Goal: Find specific page/section: Find specific page/section

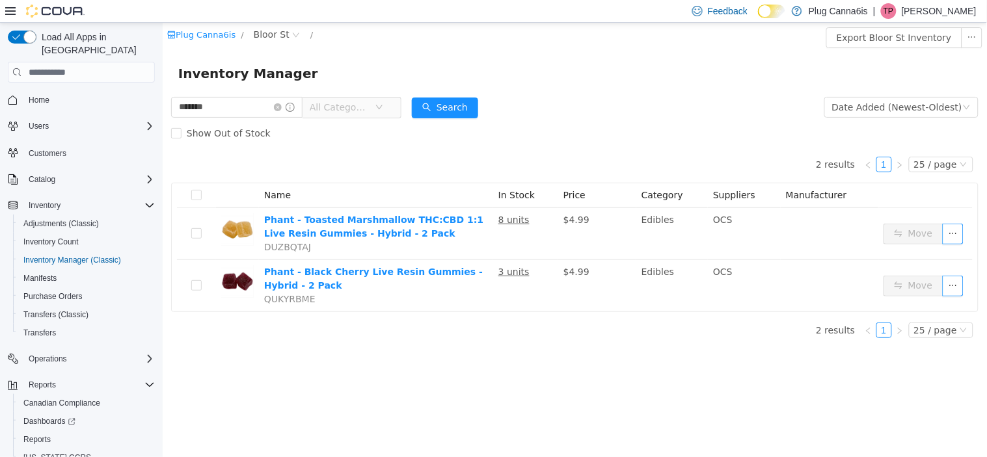
click at [368, 101] on span "All Categories" at bounding box center [338, 107] width 59 height 13
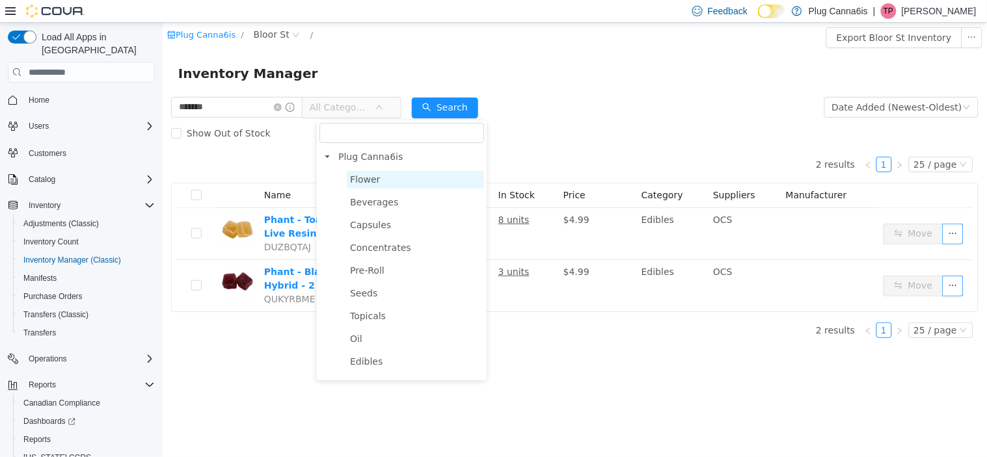
click at [404, 179] on span "Flower" at bounding box center [414, 180] width 137 height 18
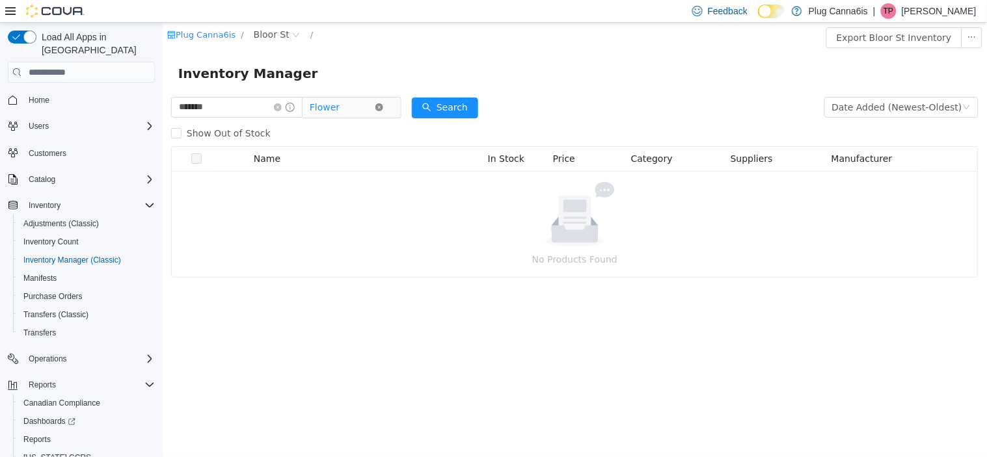
click at [382, 105] on icon "icon: close-circle" at bounding box center [379, 107] width 8 height 8
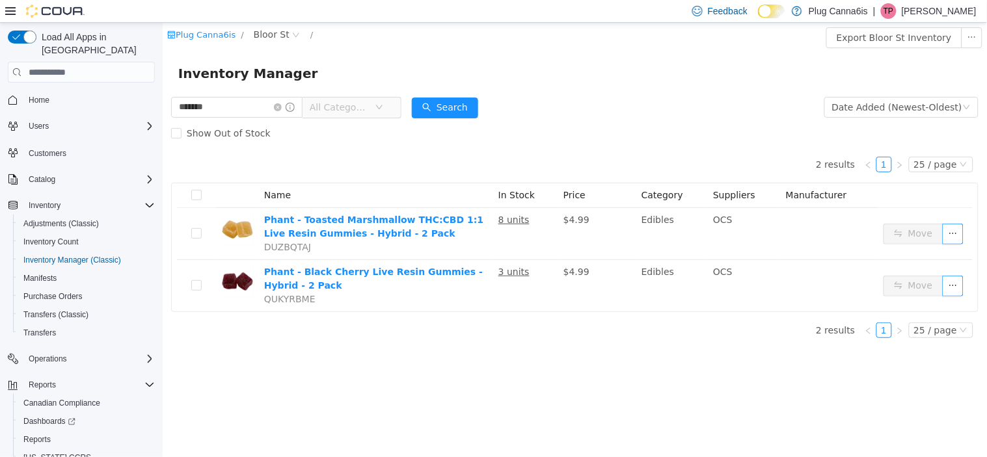
click at [368, 107] on span "All Categories" at bounding box center [338, 107] width 59 height 13
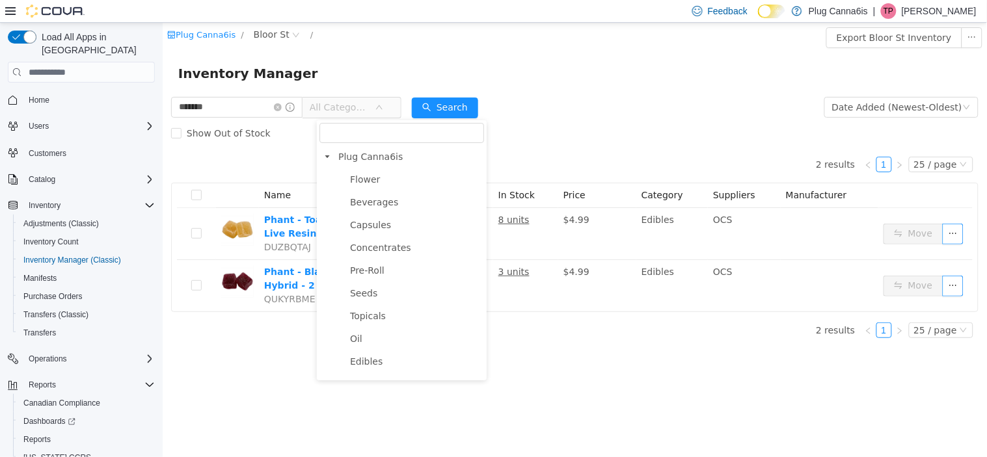
scroll to position [72, 0]
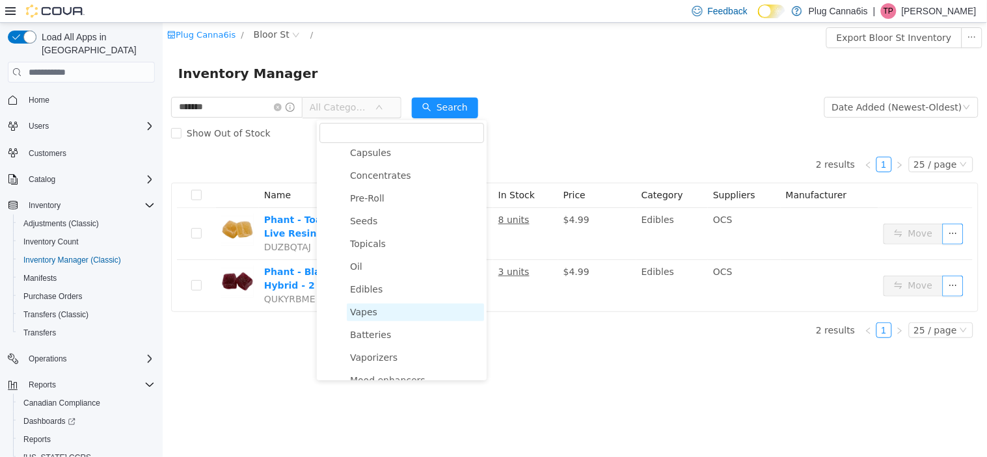
click at [385, 316] on span "Vapes" at bounding box center [414, 313] width 137 height 18
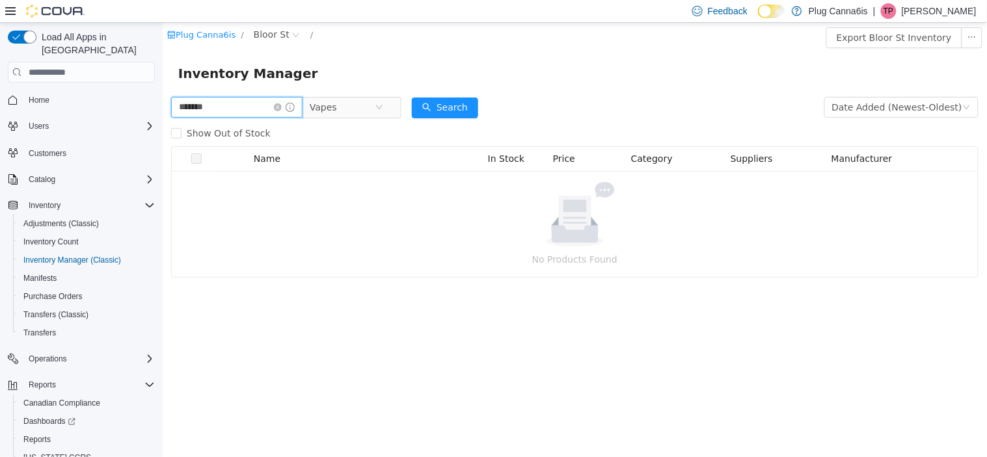
click at [270, 107] on input "*******" at bounding box center [235, 107] width 131 height 21
type input "*"
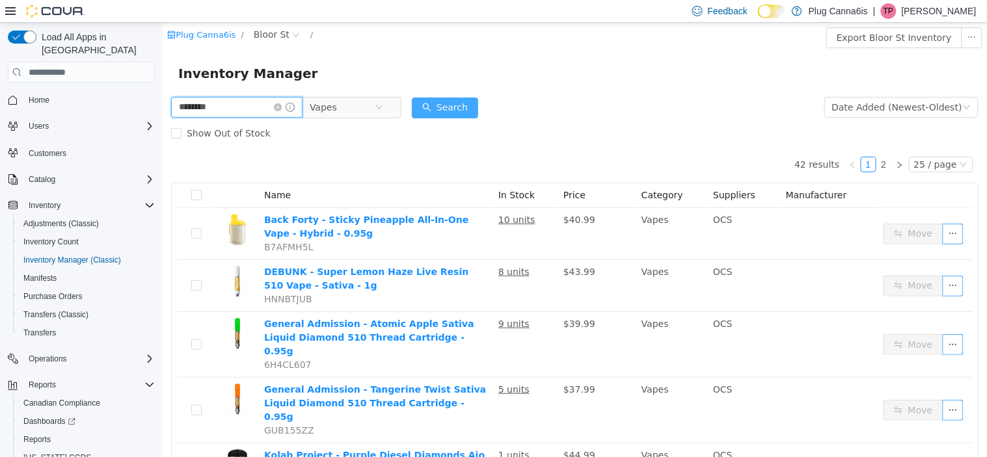
type input "********"
click at [466, 107] on button "Search" at bounding box center [444, 108] width 66 height 21
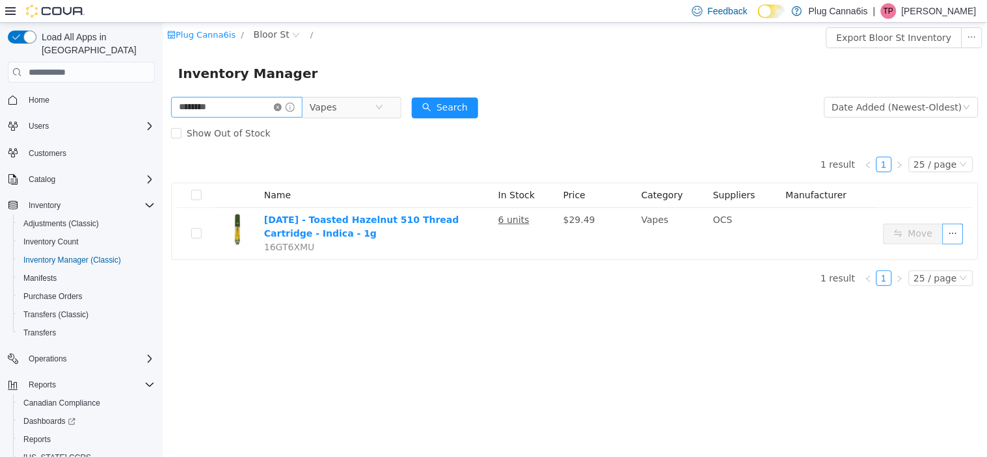
click at [281, 104] on icon "icon: close-circle" at bounding box center [277, 107] width 8 height 8
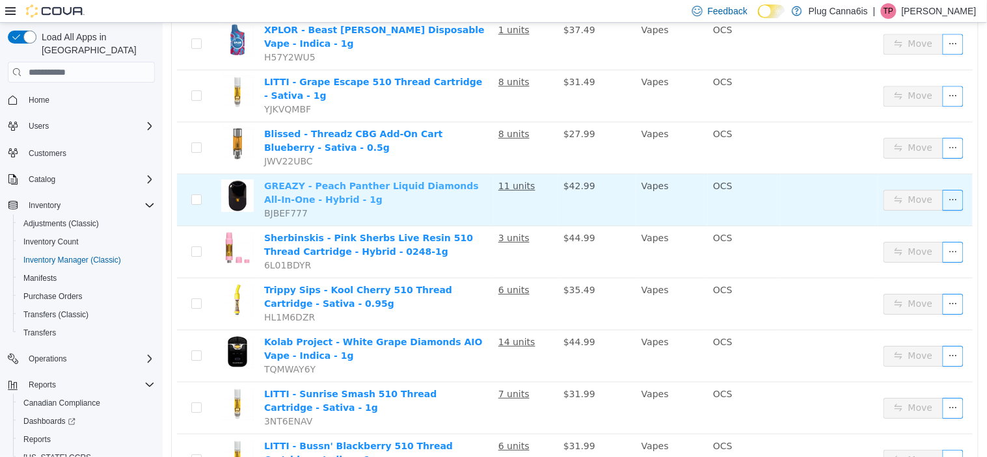
scroll to position [1072, 0]
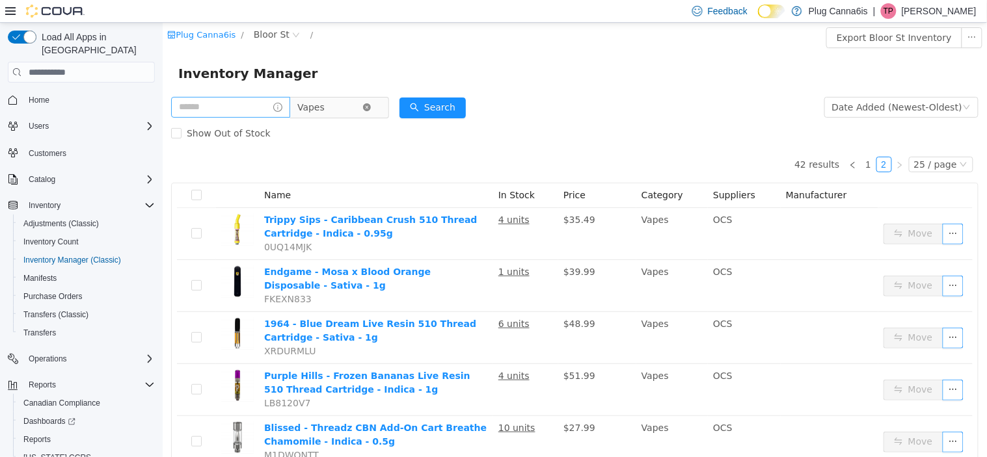
click at [370, 106] on icon "icon: close-circle" at bounding box center [366, 107] width 8 height 8
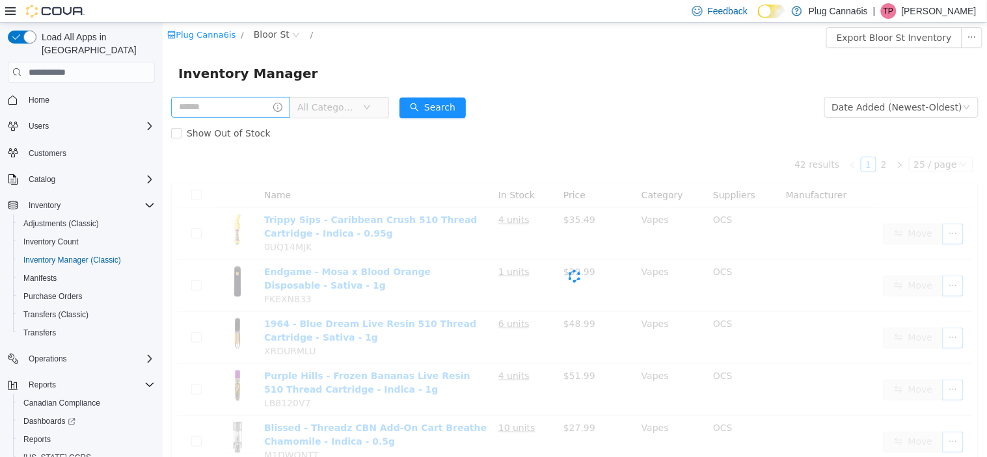
click at [362, 105] on span "All Categories" at bounding box center [329, 108] width 65 height 20
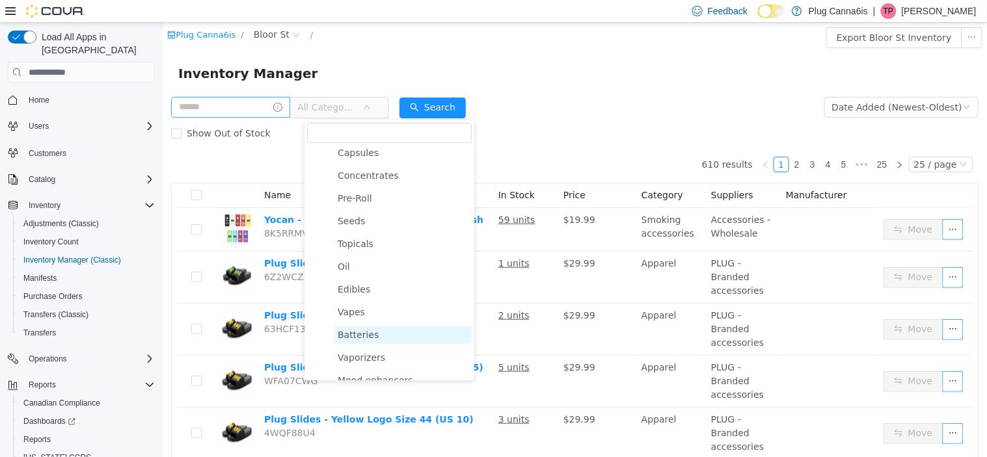
click at [380, 338] on span "Batteries" at bounding box center [402, 335] width 137 height 18
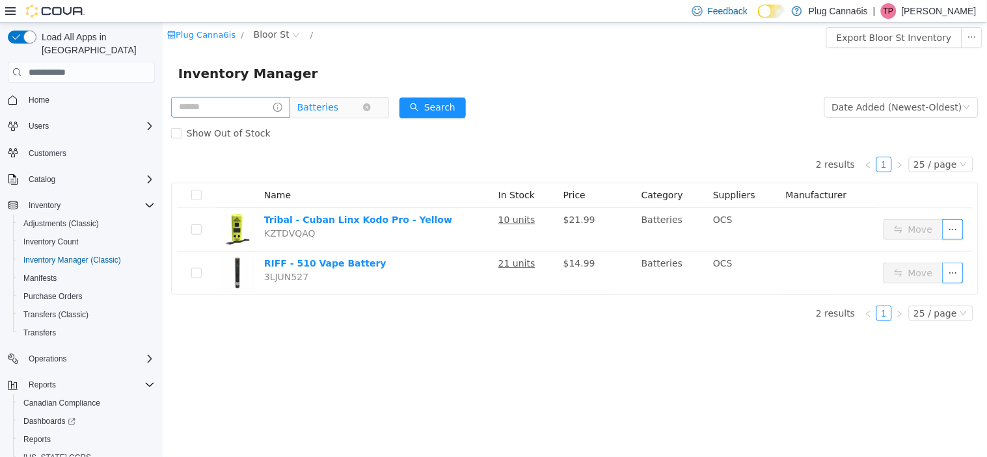
click at [353, 109] on span "Batteries" at bounding box center [329, 108] width 65 height 20
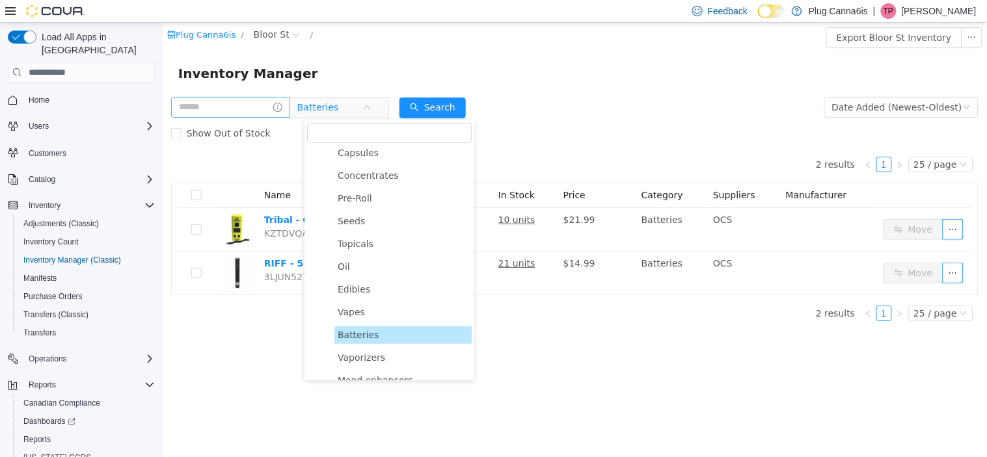
click at [359, 301] on ul "Flower Beverages Capsules Concentrates Pre-Roll Seeds Topicals Oil Edibles Vape…" at bounding box center [388, 358] width 165 height 518
click at [355, 311] on span "Vapes" at bounding box center [350, 312] width 27 height 10
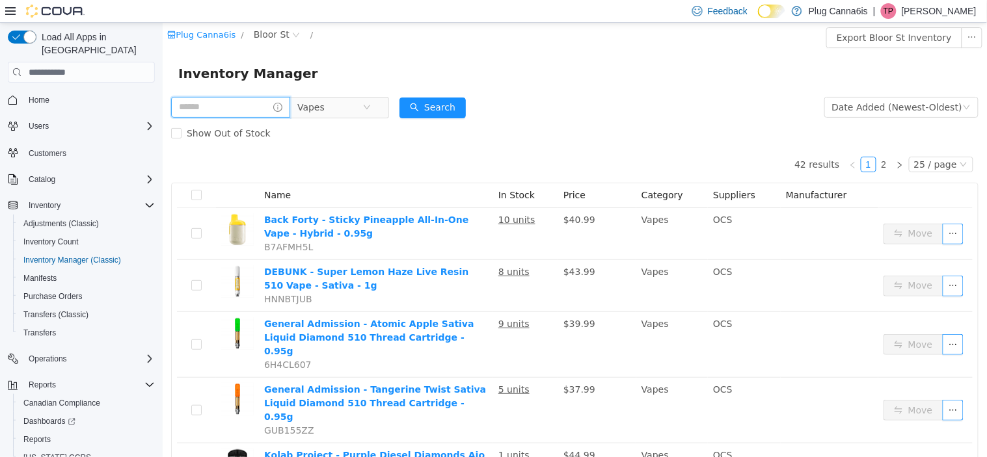
click at [237, 114] on input "text" at bounding box center [229, 107] width 119 height 21
type input "****"
click at [448, 99] on button "Search" at bounding box center [444, 108] width 66 height 21
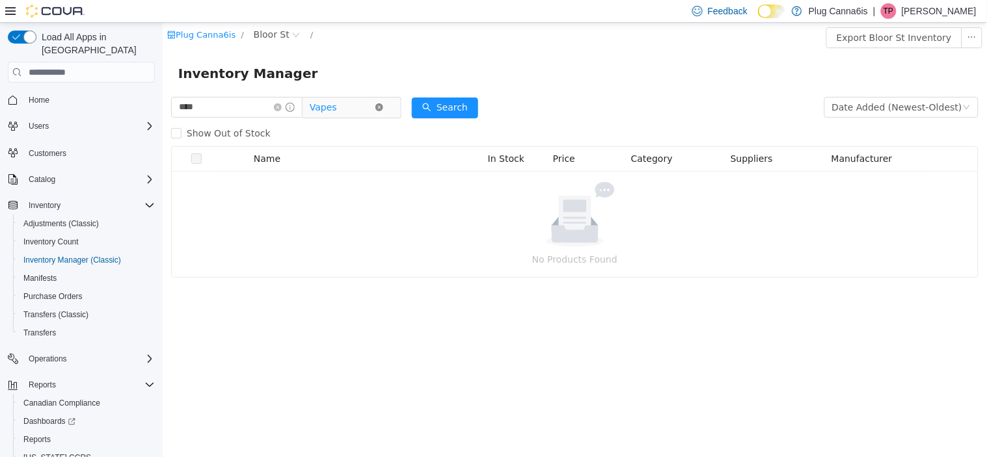
click at [382, 103] on icon "icon: close-circle" at bounding box center [379, 107] width 8 height 8
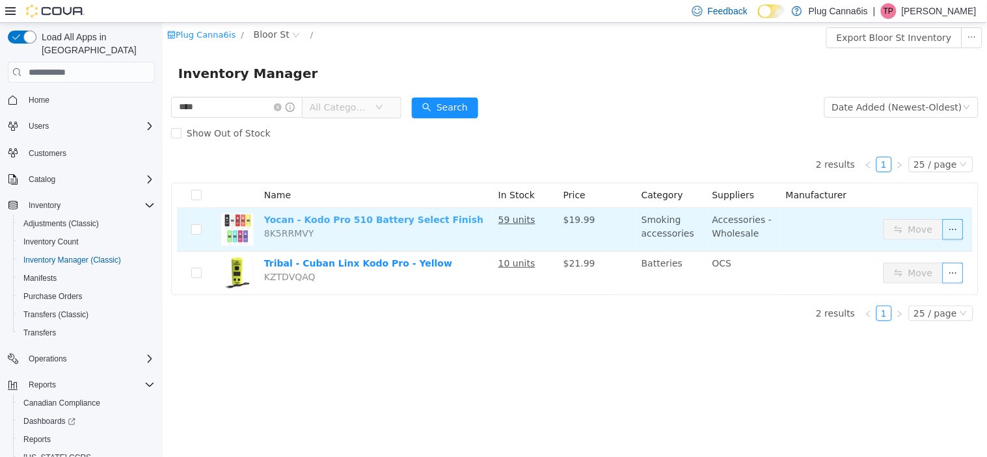
click at [342, 220] on link "Yocan - Kodo Pro 510 Battery Select Finish" at bounding box center [372, 220] width 219 height 10
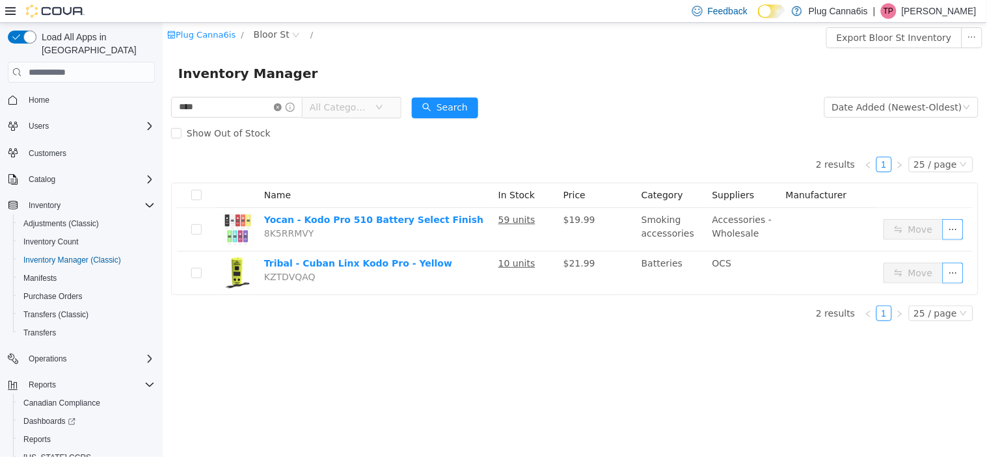
click at [281, 104] on icon "icon: close-circle" at bounding box center [277, 107] width 8 height 8
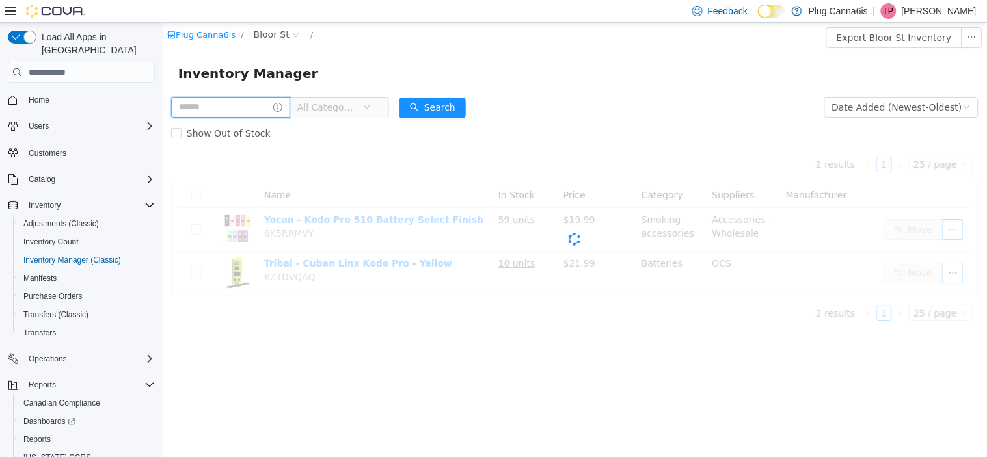
click at [264, 105] on input "text" at bounding box center [229, 107] width 119 height 21
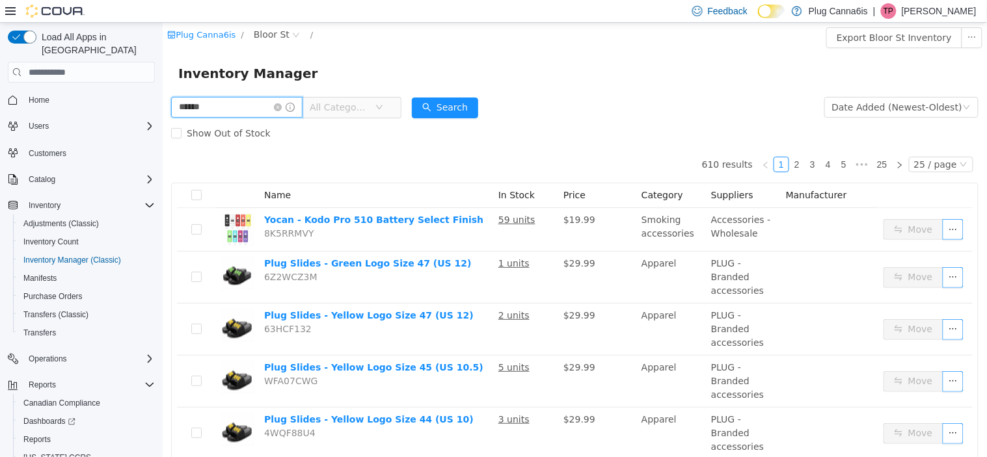
type input "******"
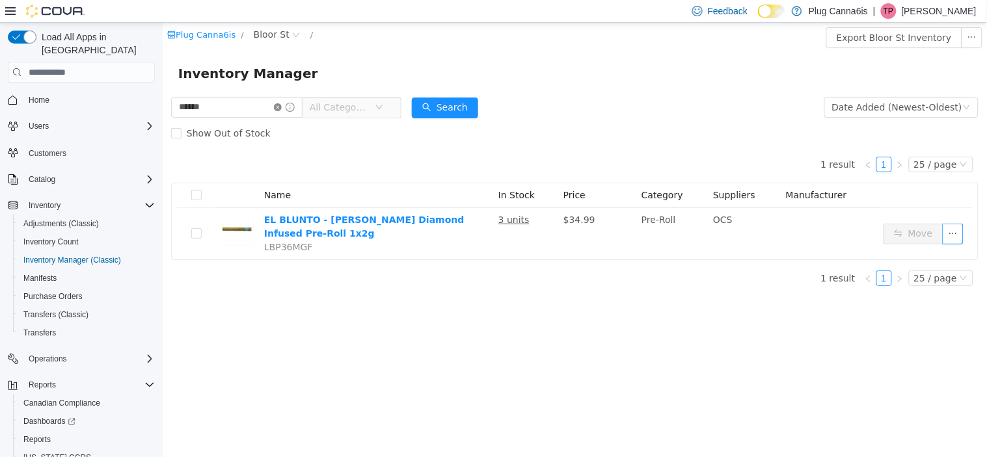
click at [281, 104] on icon "icon: close-circle" at bounding box center [277, 107] width 8 height 8
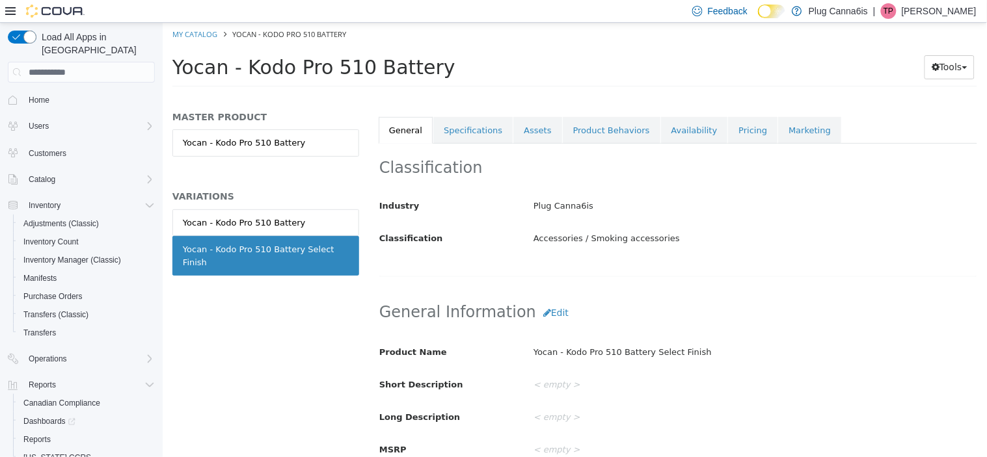
scroll to position [151, 0]
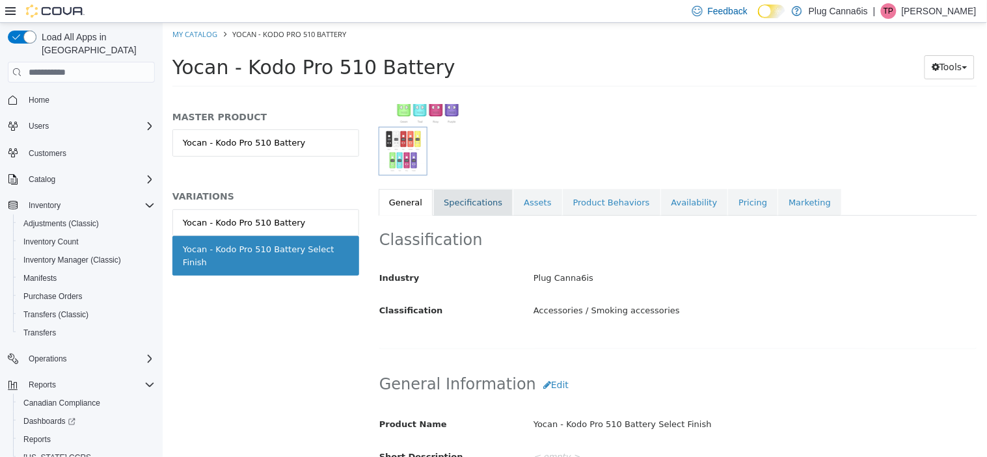
click at [461, 204] on link "Specifications" at bounding box center [471, 202] width 79 height 27
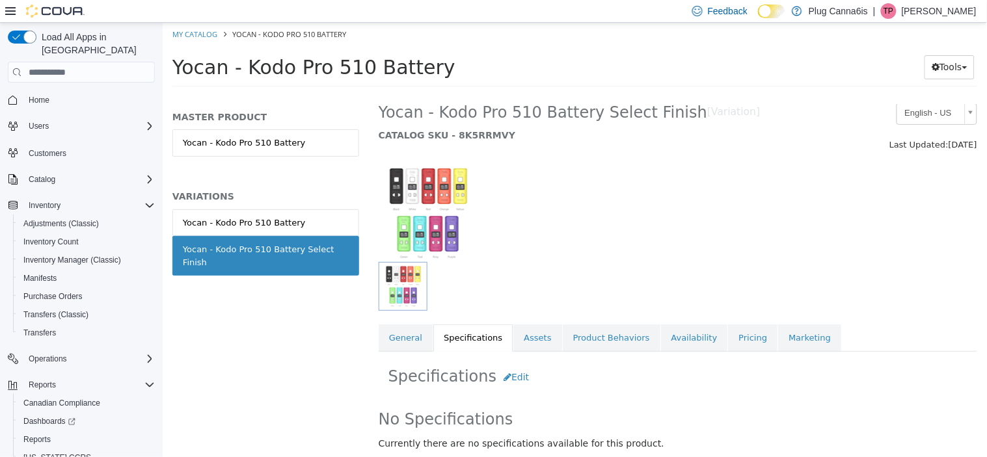
scroll to position [17, 0]
click at [399, 334] on link "General" at bounding box center [405, 337] width 54 height 27
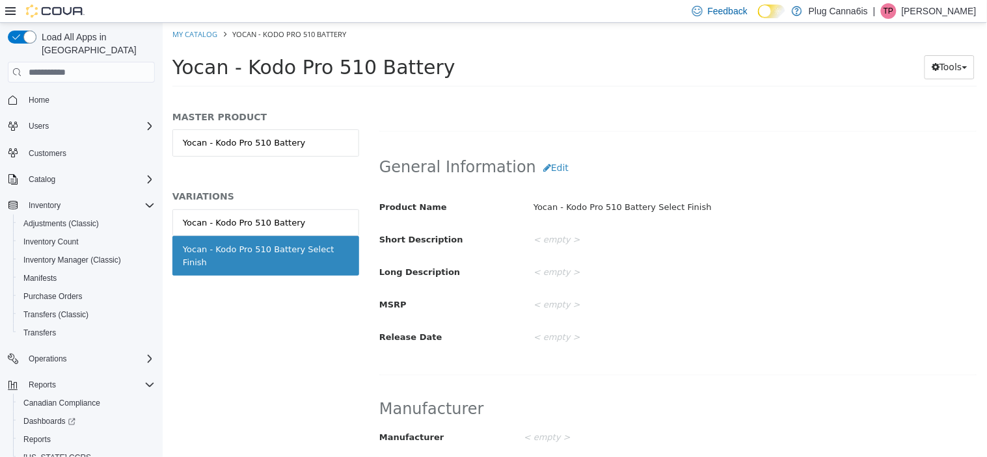
scroll to position [369, 0]
click at [553, 167] on button "Edit" at bounding box center [555, 167] width 40 height 24
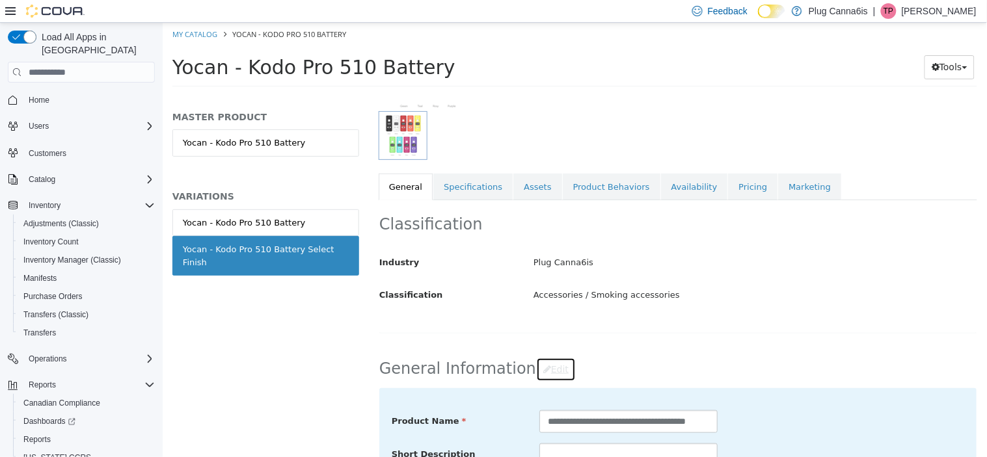
scroll to position [153, 0]
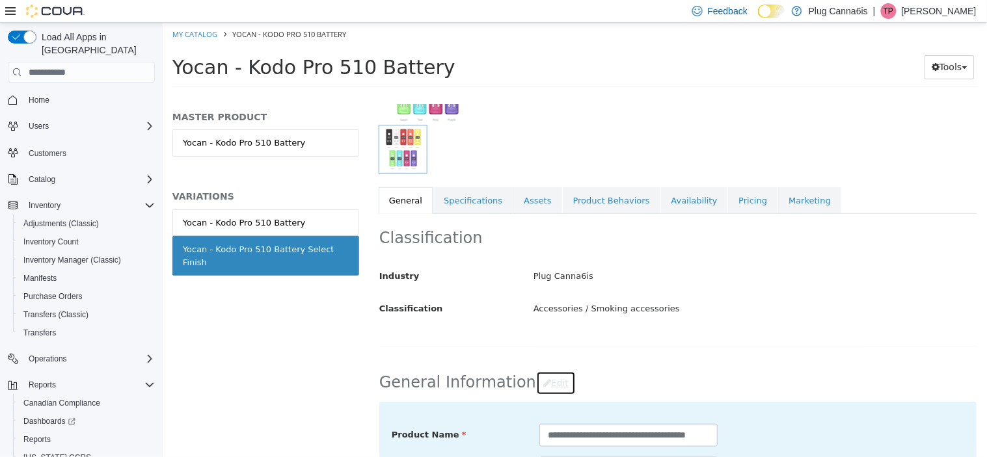
click at [535, 384] on button "Edit" at bounding box center [555, 383] width 40 height 24
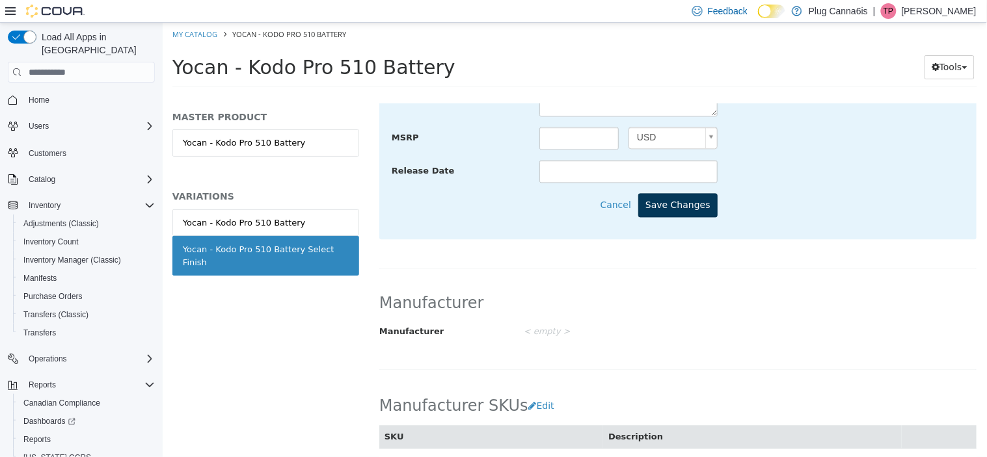
scroll to position [659, 0]
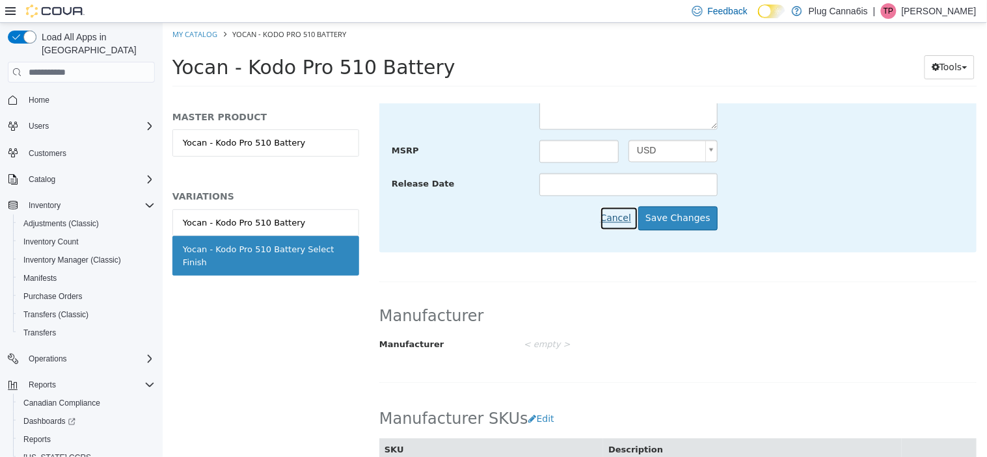
click at [620, 224] on button "Cancel" at bounding box center [618, 219] width 38 height 24
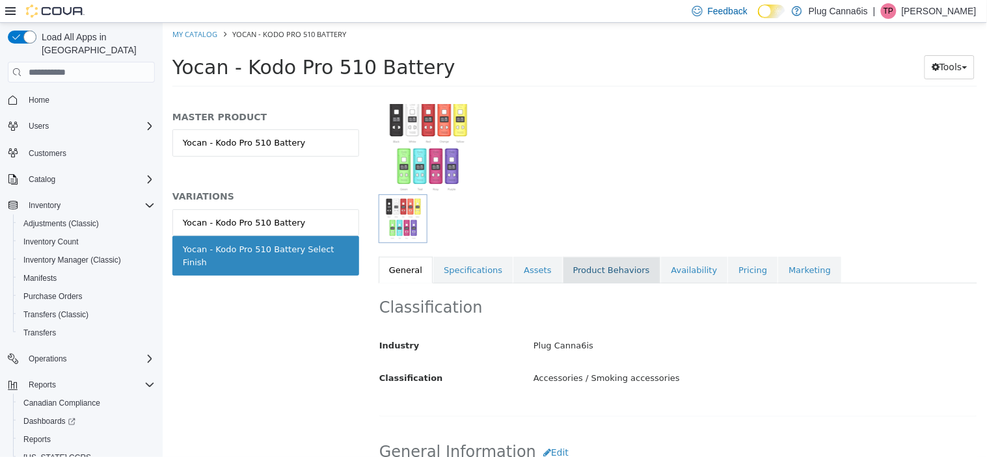
scroll to position [81, 0]
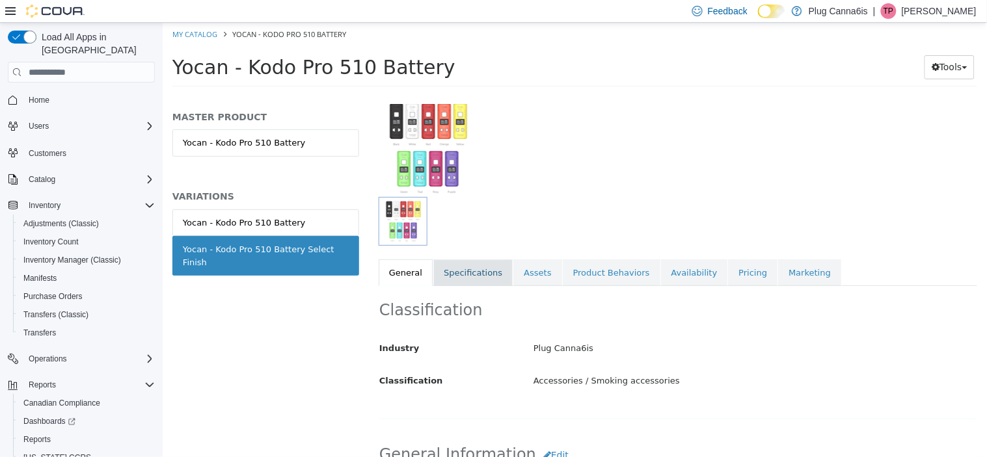
click at [461, 282] on link "Specifications" at bounding box center [471, 272] width 79 height 27
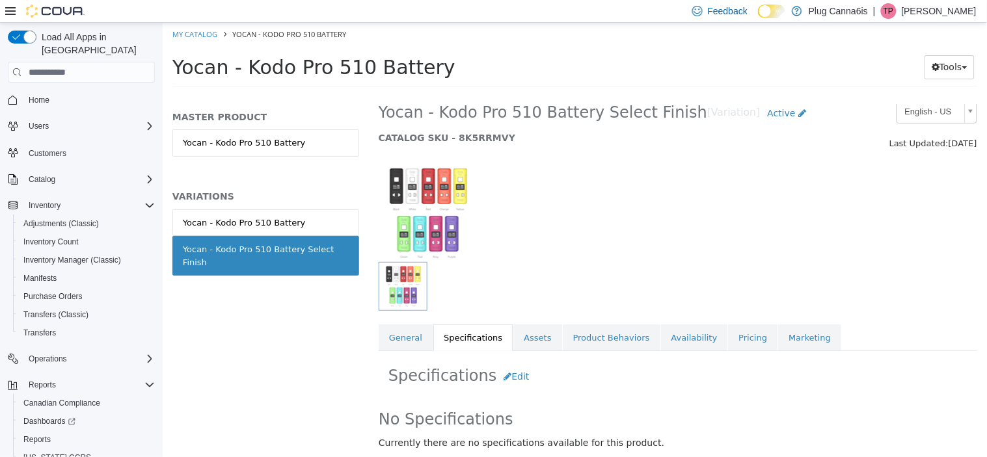
scroll to position [17, 0]
click at [580, 343] on link "Product Behaviors" at bounding box center [611, 337] width 98 height 27
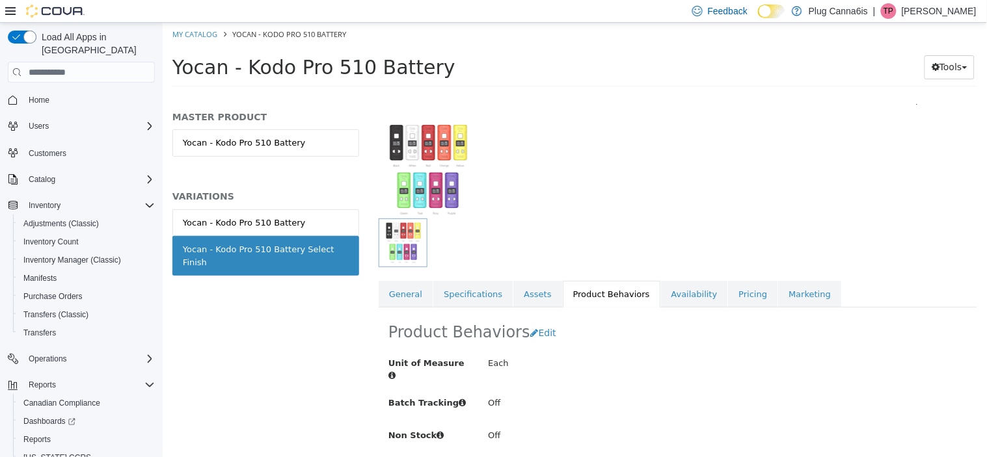
scroll to position [54, 0]
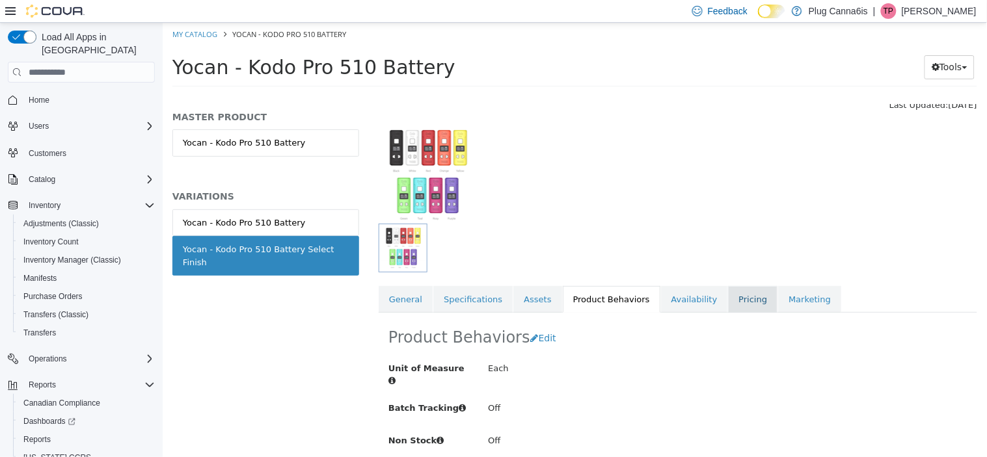
click at [727, 308] on link "Pricing" at bounding box center [751, 299] width 49 height 27
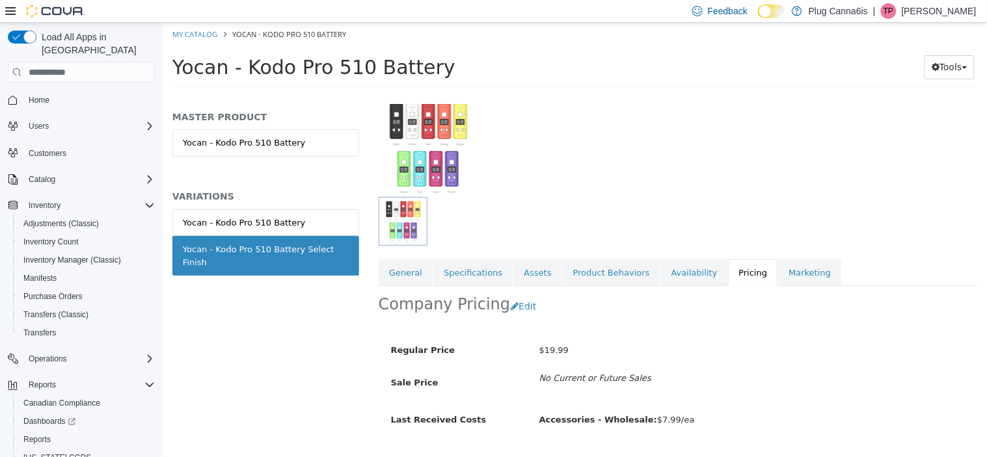
scroll to position [114, 0]
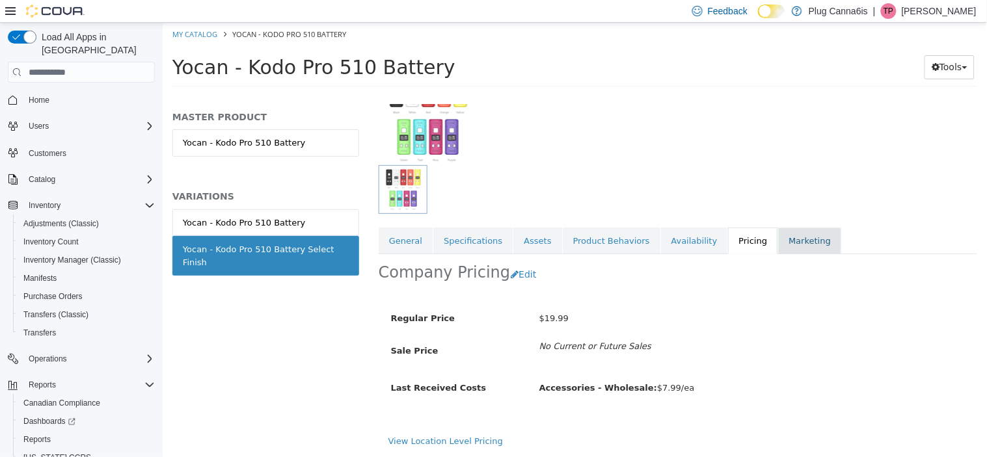
click at [777, 239] on link "Marketing" at bounding box center [808, 241] width 63 height 27
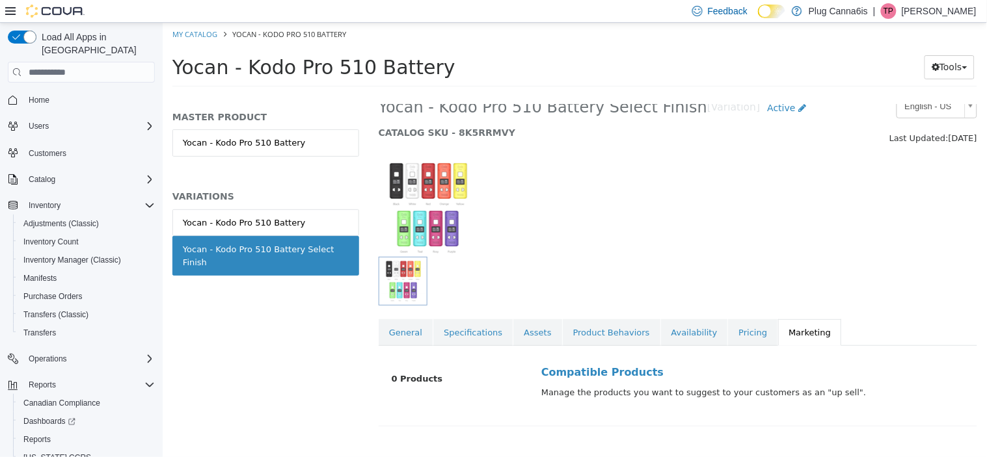
scroll to position [21, 0]
click at [146, 203] on icon "Complex example" at bounding box center [150, 205] width 8 height 4
